Goal: Information Seeking & Learning: Learn about a topic

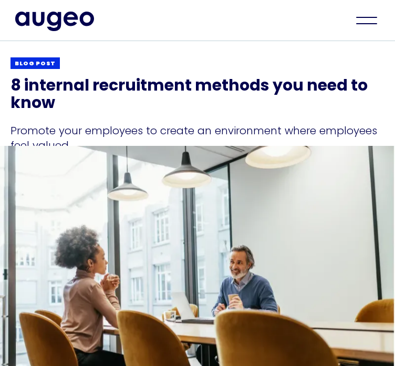
scroll to position [70, 0]
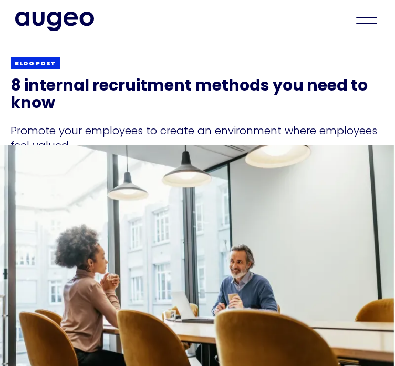
click at [193, 69] on div "Blog post" at bounding box center [198, 63] width 374 height 13
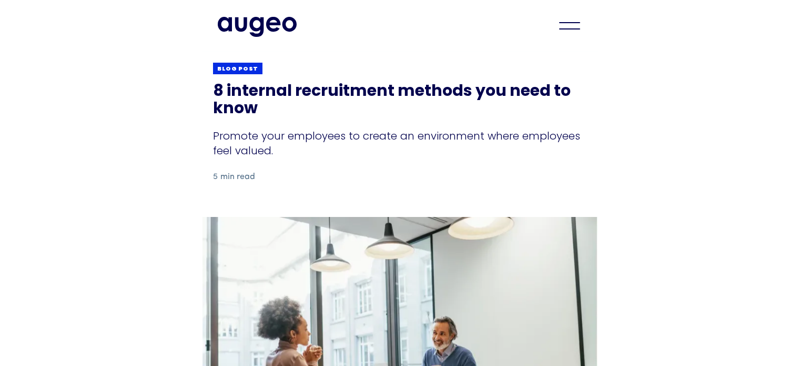
scroll to position [0, 0]
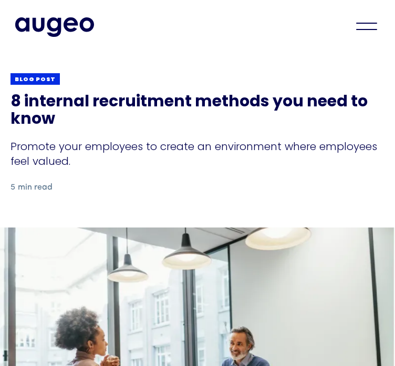
click at [55, 128] on h1 "8 internal recruitment methods you need to know" at bounding box center [198, 111] width 374 height 35
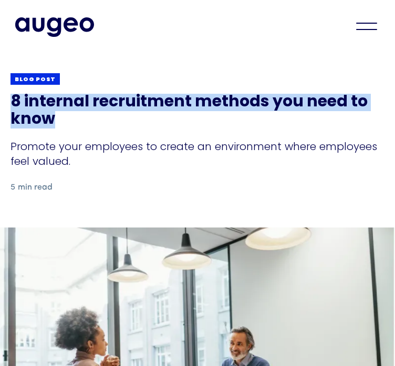
drag, startPoint x: 11, startPoint y: 125, endPoint x: 366, endPoint y: 156, distance: 356.3
click at [366, 128] on h1 "8 internal recruitment methods you need to know" at bounding box center [198, 111] width 374 height 35
copy h1 "8 internal recruitment methods you need to know"
click at [214, 168] on div "Promote your employees to create an environment where employees feel valued." at bounding box center [198, 153] width 374 height 29
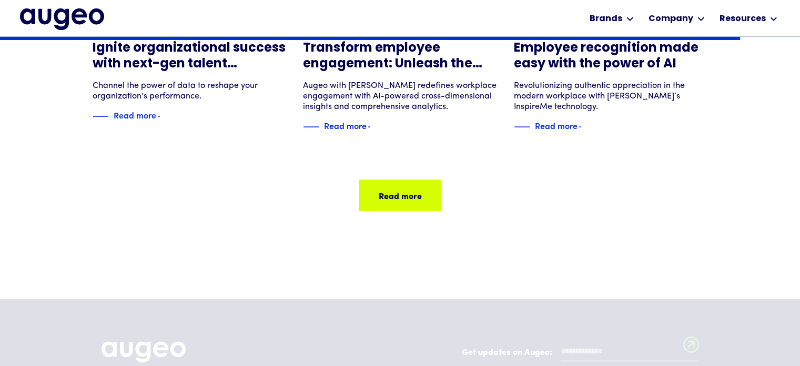
scroll to position [3919, 0]
